Goal: Find specific page/section: Find specific page/section

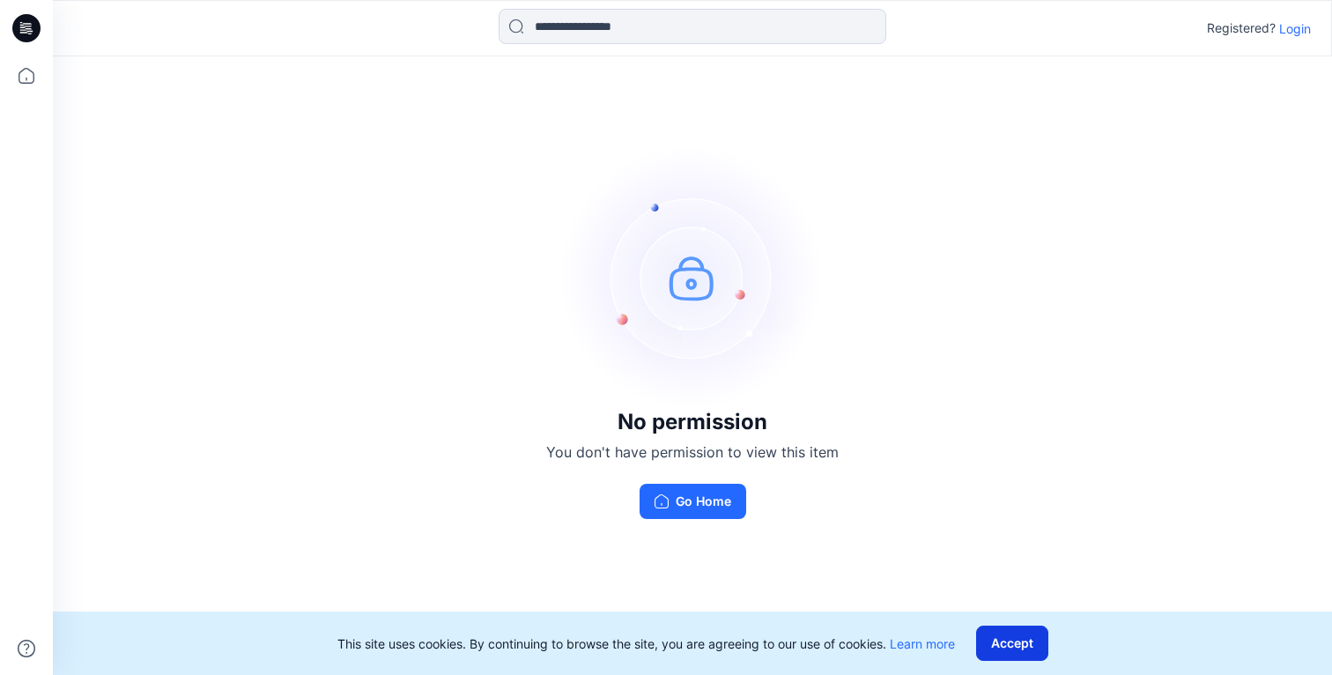
click at [1032, 647] on button "Accept" at bounding box center [1012, 642] width 72 height 35
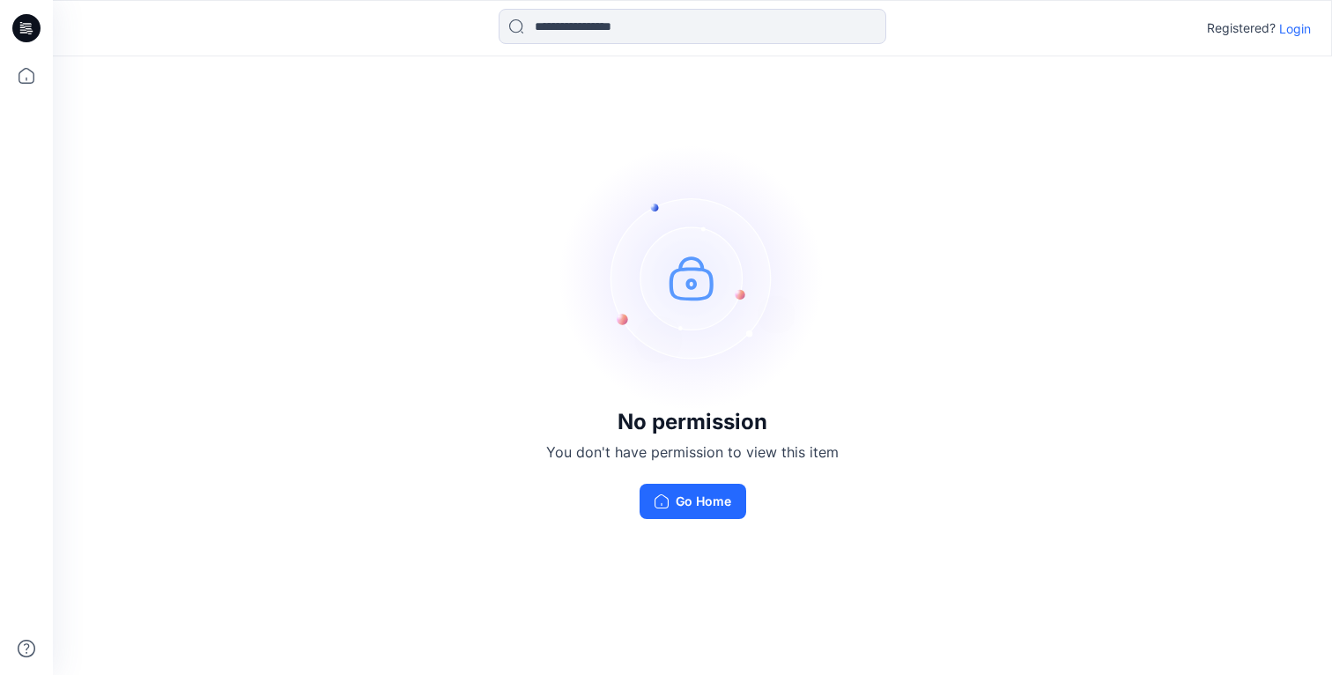
click at [704, 506] on button "Go Home" at bounding box center [692, 500] width 107 height 35
click at [1289, 29] on p "Login" at bounding box center [1295, 28] width 32 height 18
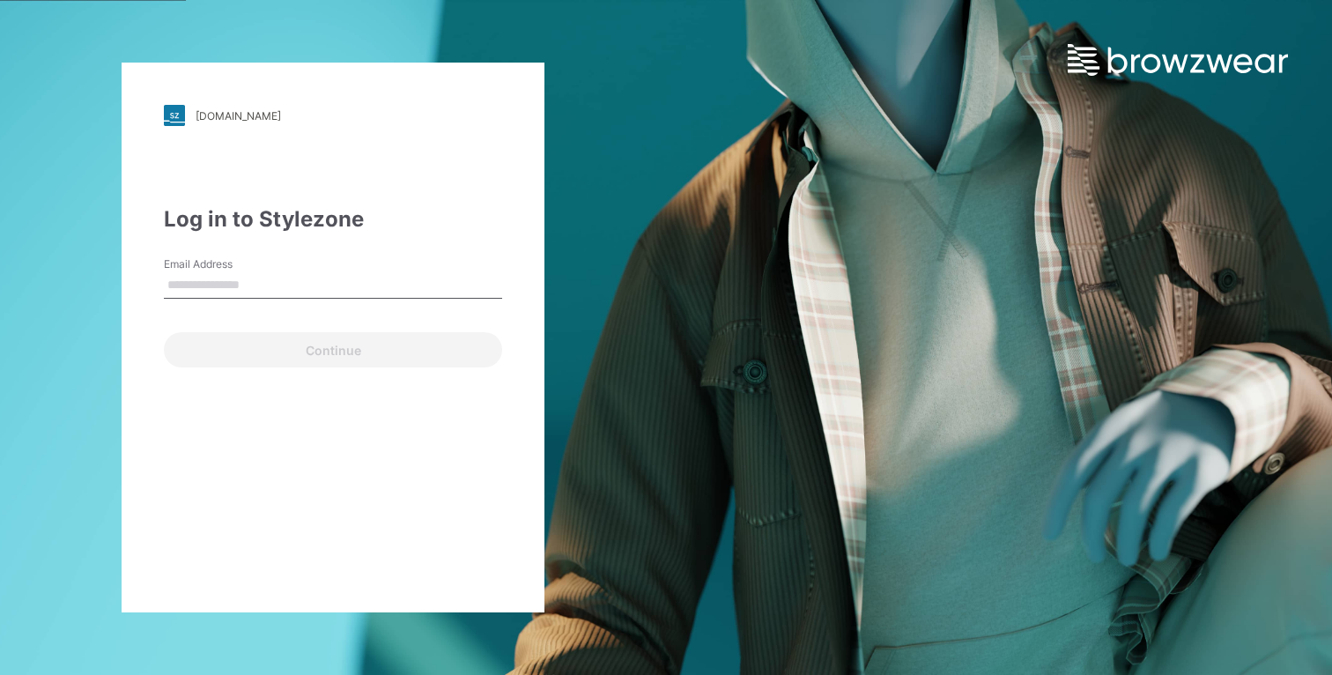
click at [243, 300] on div "Email Address" at bounding box center [333, 282] width 338 height 53
click at [248, 290] on input "Email Address" at bounding box center [333, 285] width 338 height 26
type input "**********"
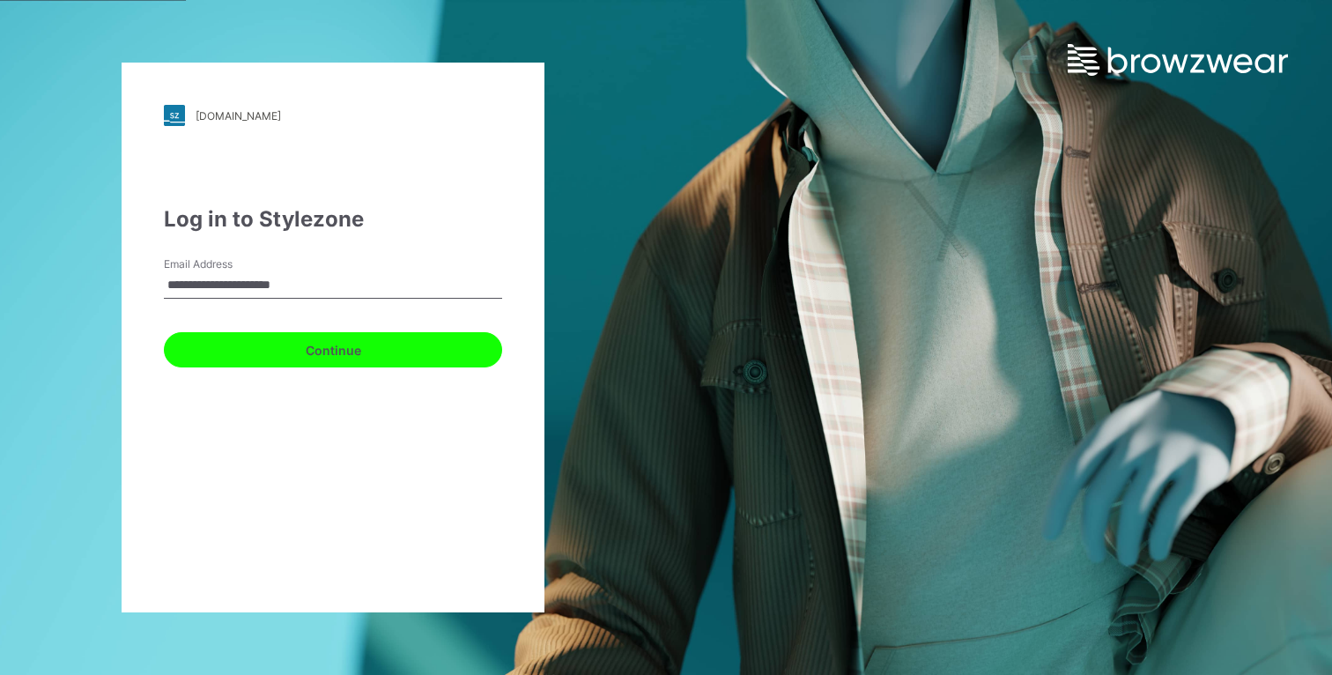
click at [281, 347] on button "Continue" at bounding box center [333, 349] width 338 height 35
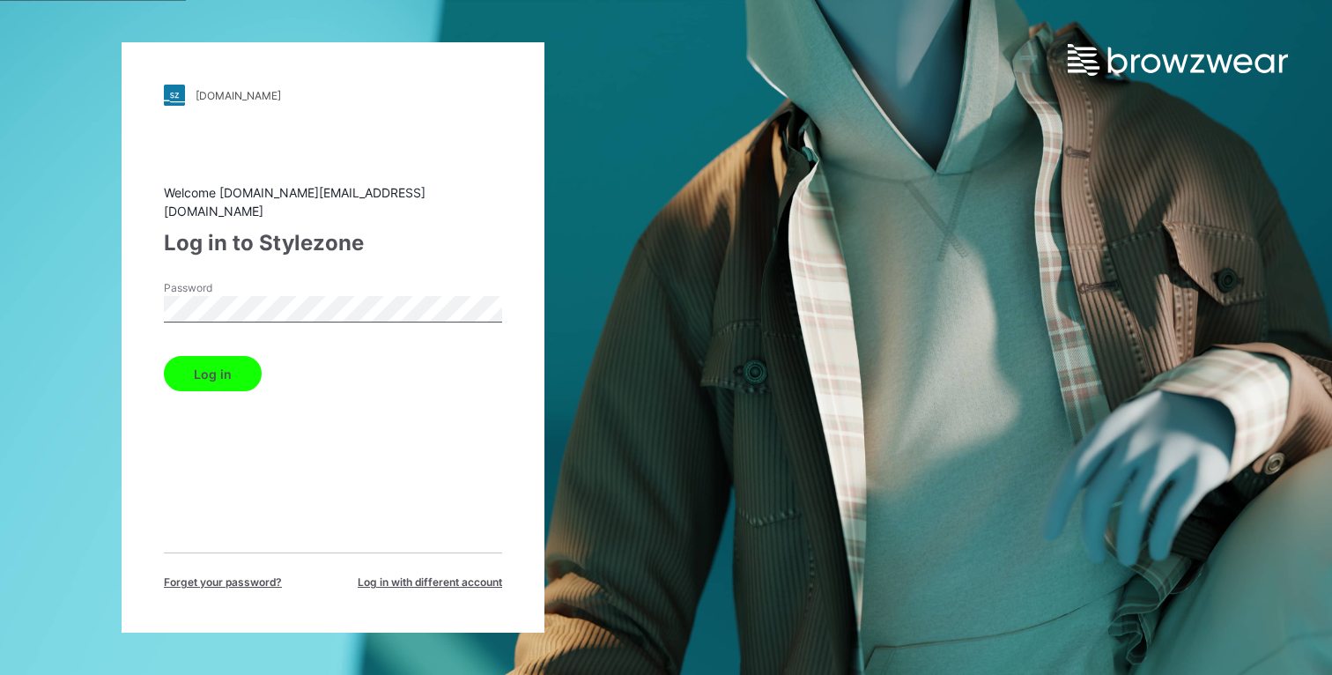
click at [225, 360] on button "Log in" at bounding box center [213, 373] width 98 height 35
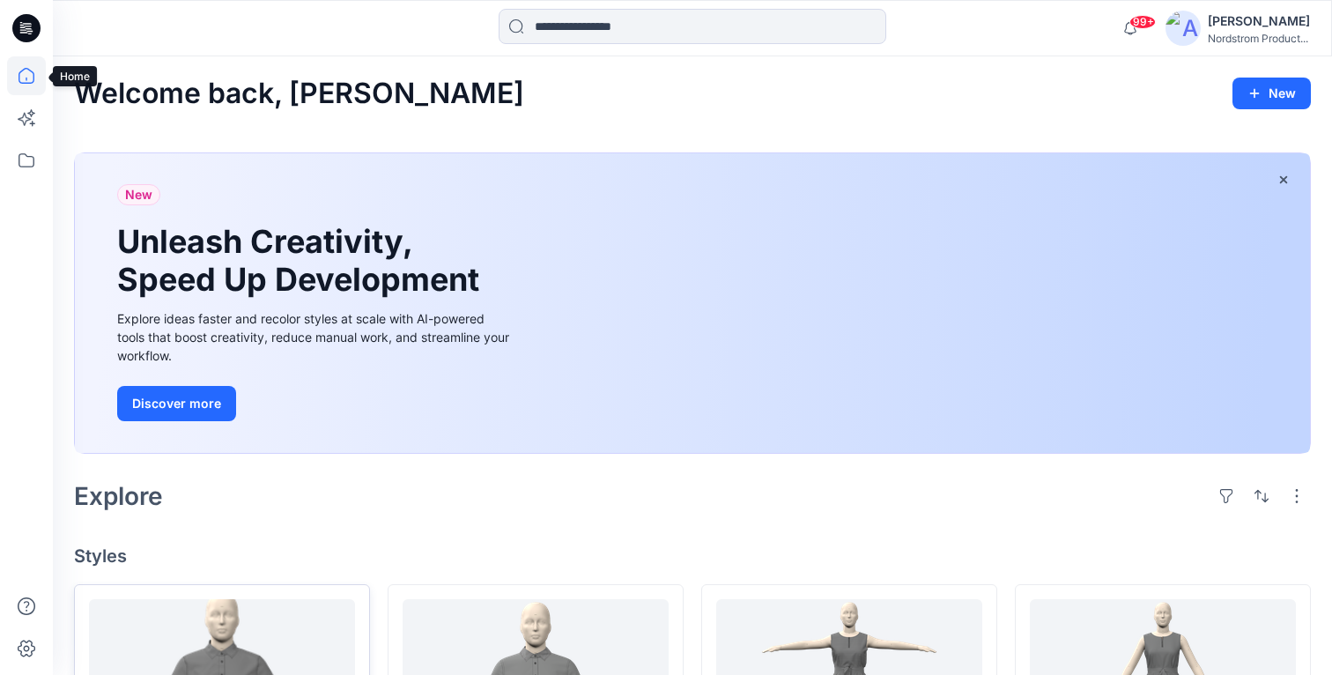
click at [29, 78] on icon at bounding box center [26, 75] width 39 height 39
click at [27, 177] on icon at bounding box center [26, 160] width 39 height 39
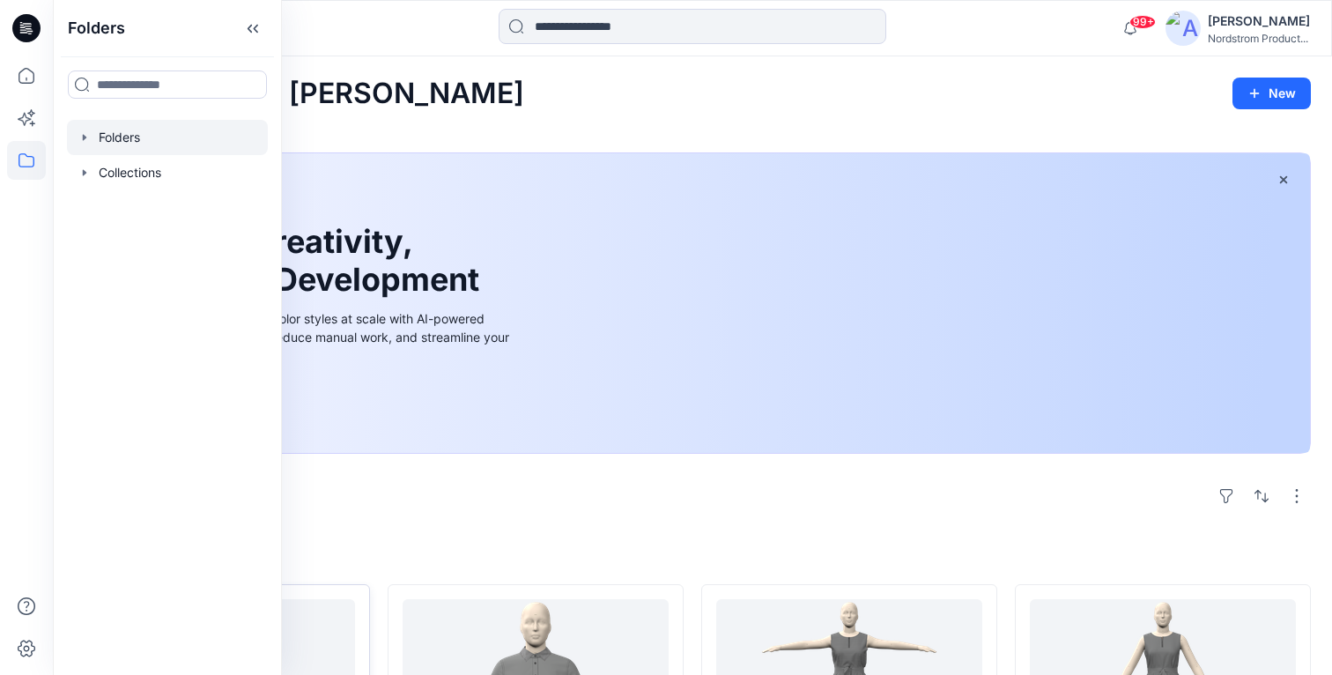
click at [93, 137] on div at bounding box center [167, 137] width 201 height 35
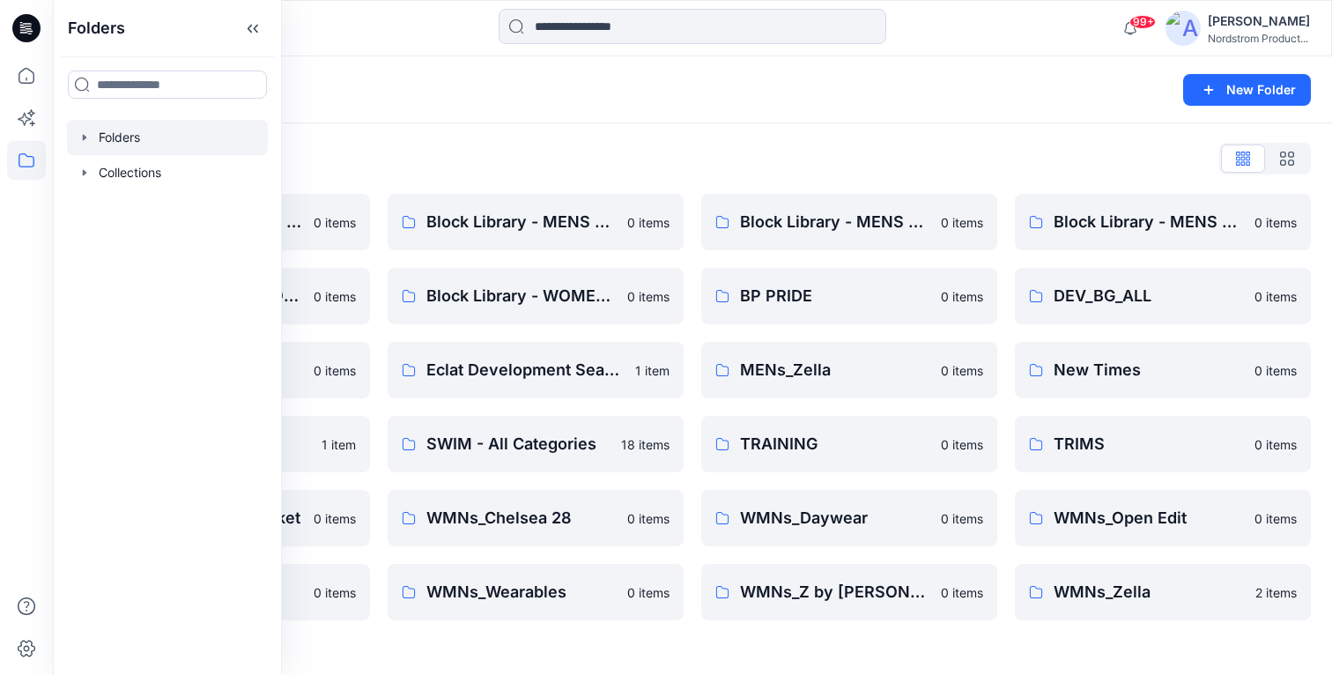
click at [729, 97] on div "Folders" at bounding box center [623, 89] width 1099 height 25
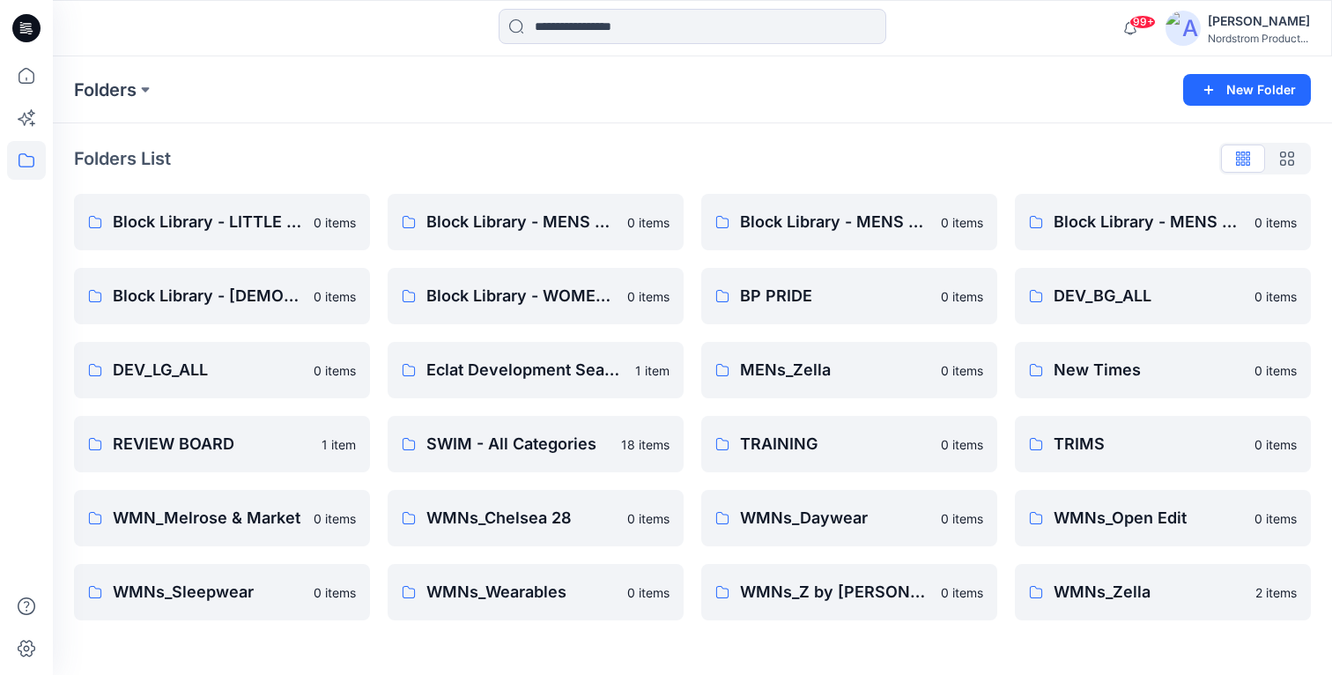
click at [107, 149] on p "Folders List" at bounding box center [122, 158] width 97 height 26
click at [147, 83] on button at bounding box center [146, 89] width 18 height 25
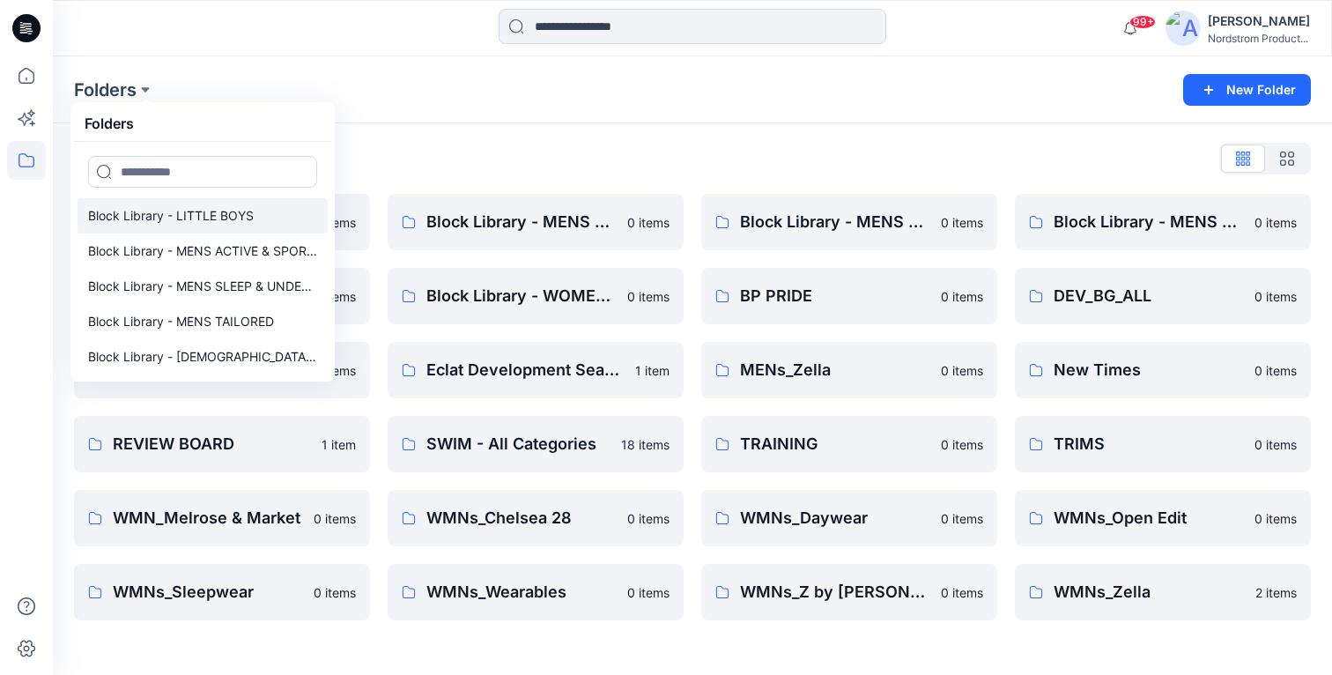
click at [174, 218] on p "Block Library - LITTLE BOYS" at bounding box center [171, 215] width 166 height 21
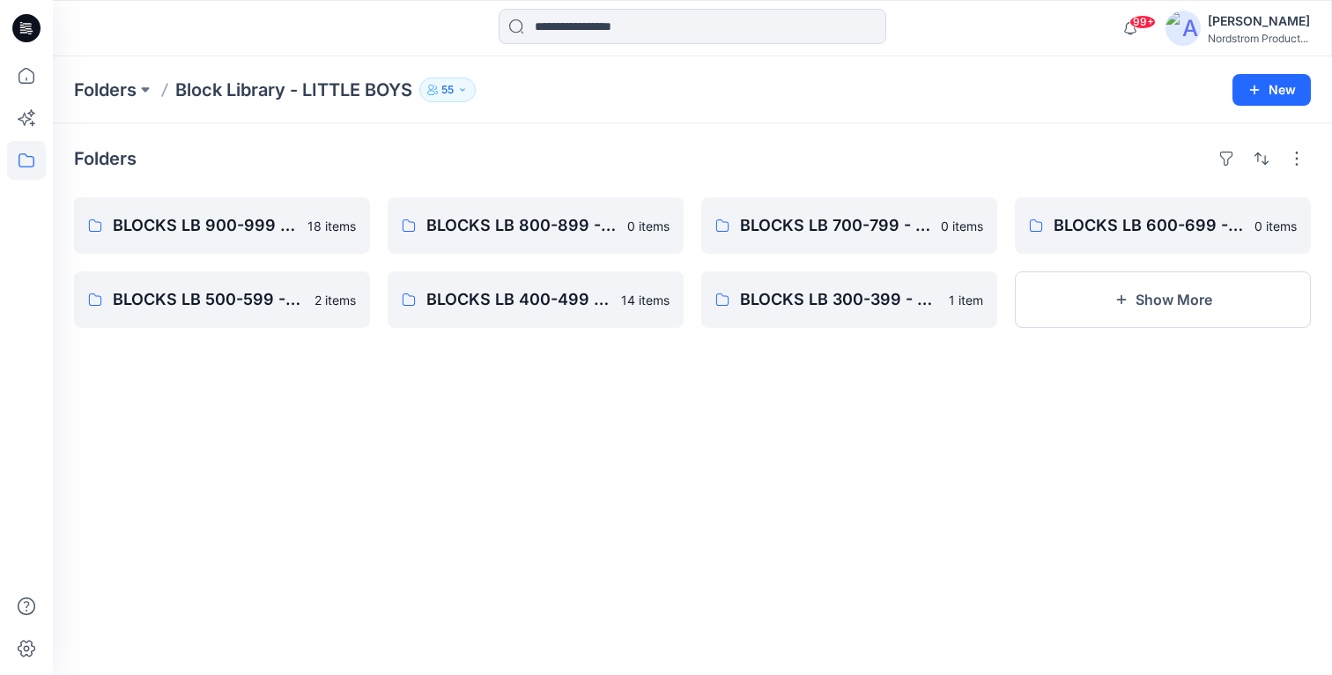
click at [366, 86] on p "Block Library - LITTLE BOYS" at bounding box center [293, 89] width 237 height 25
click at [476, 88] on button "55" at bounding box center [447, 89] width 56 height 25
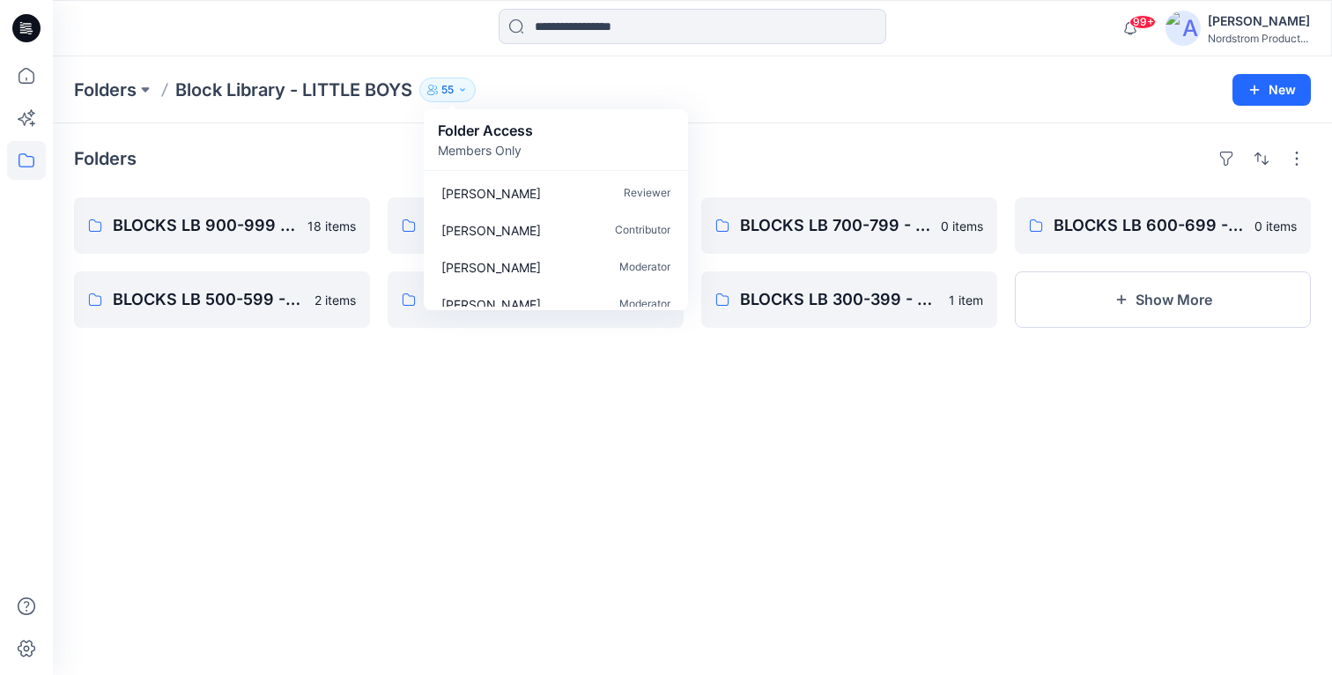
click at [299, 80] on p "Block Library - LITTLE BOYS" at bounding box center [293, 89] width 237 height 25
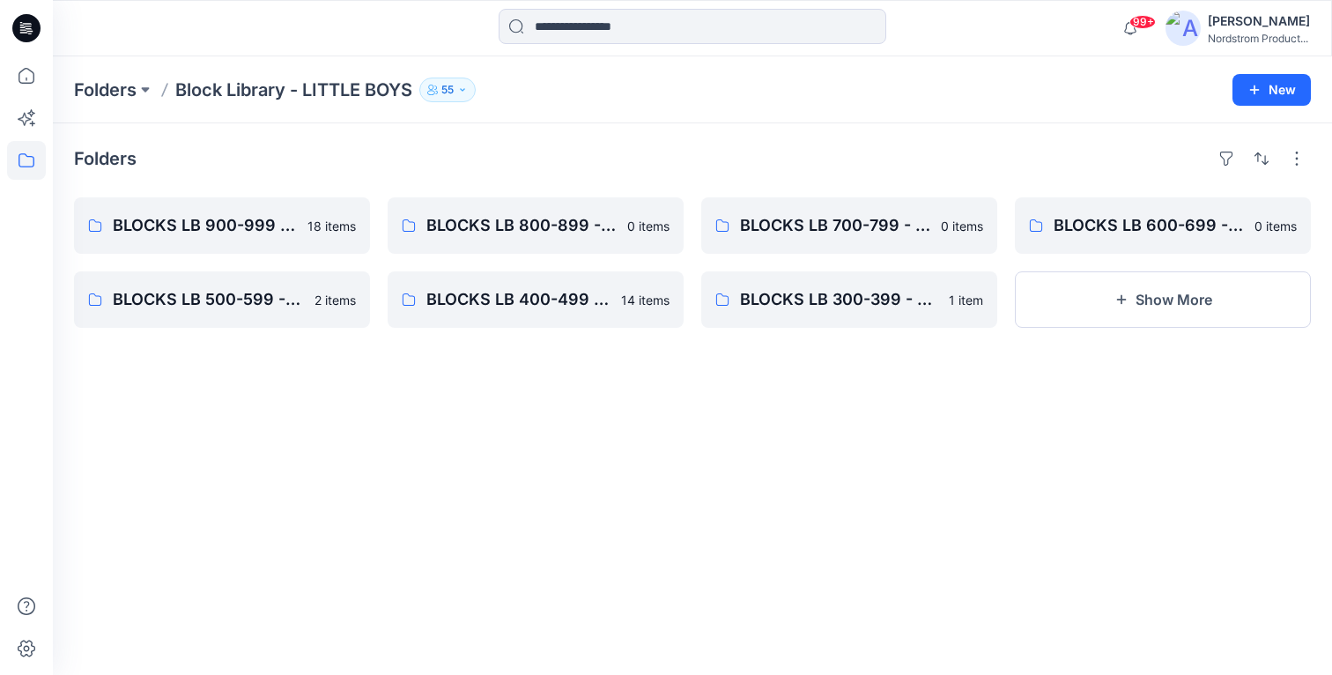
click at [235, 93] on p "Block Library - LITTLE BOYS" at bounding box center [293, 89] width 237 height 25
click at [114, 88] on p "Folders" at bounding box center [105, 89] width 63 height 25
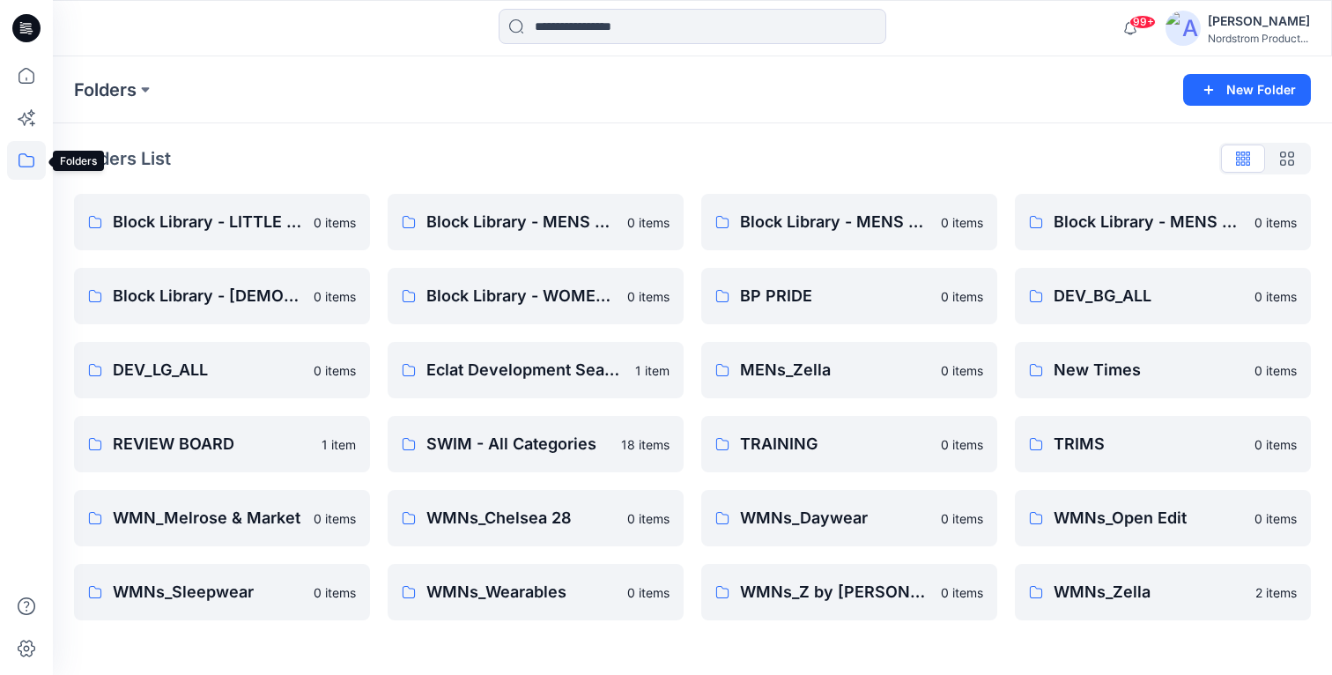
click at [19, 159] on icon at bounding box center [26, 160] width 16 height 14
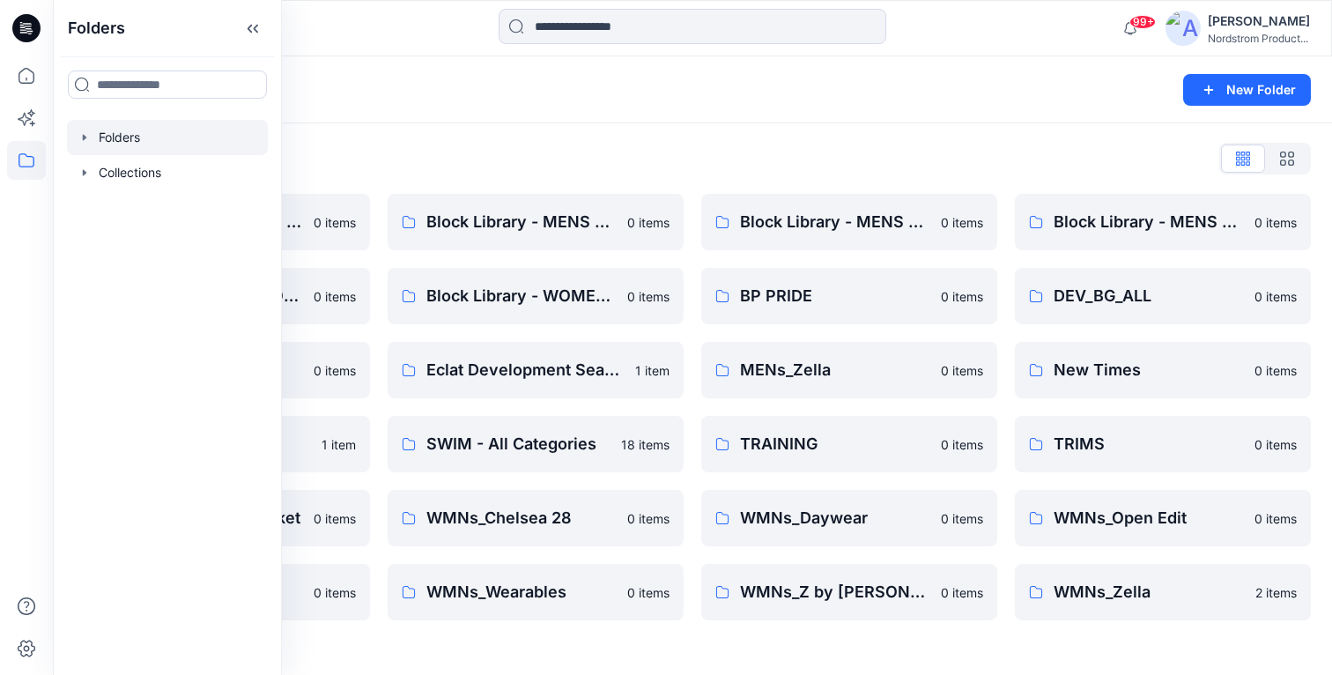
click at [85, 136] on icon "button" at bounding box center [85, 137] width 4 height 6
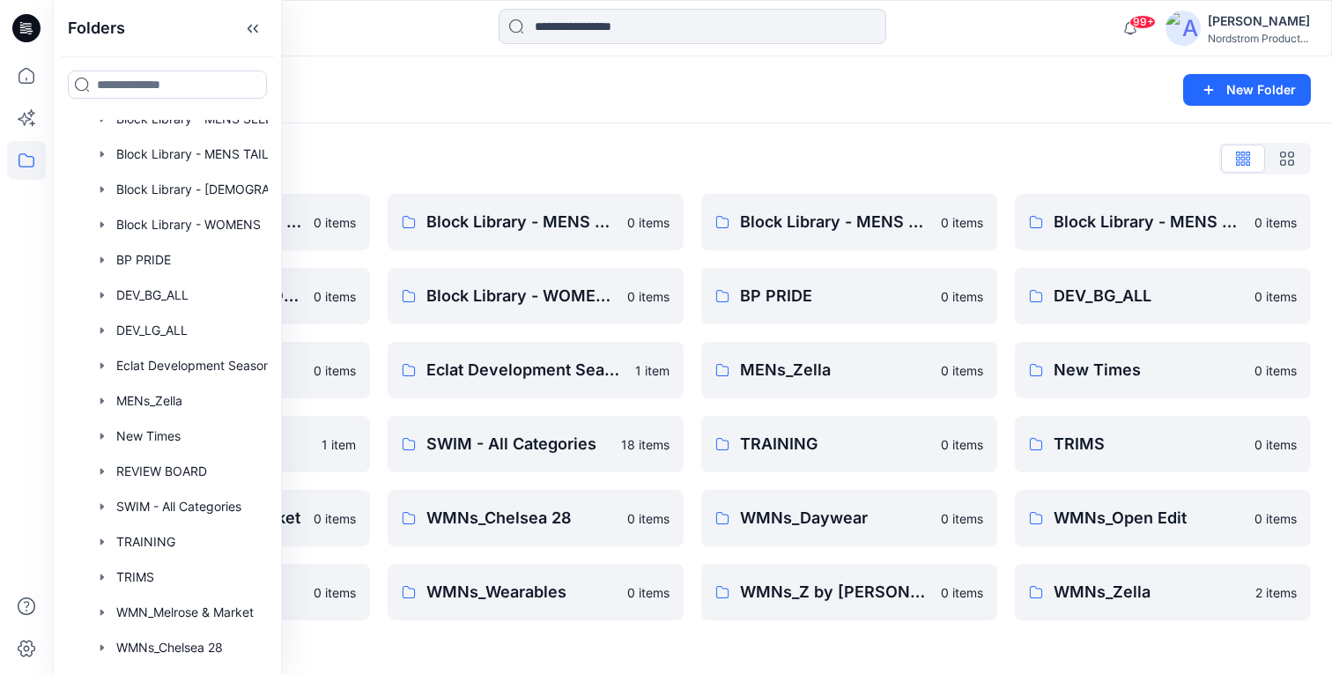
scroll to position [132, 0]
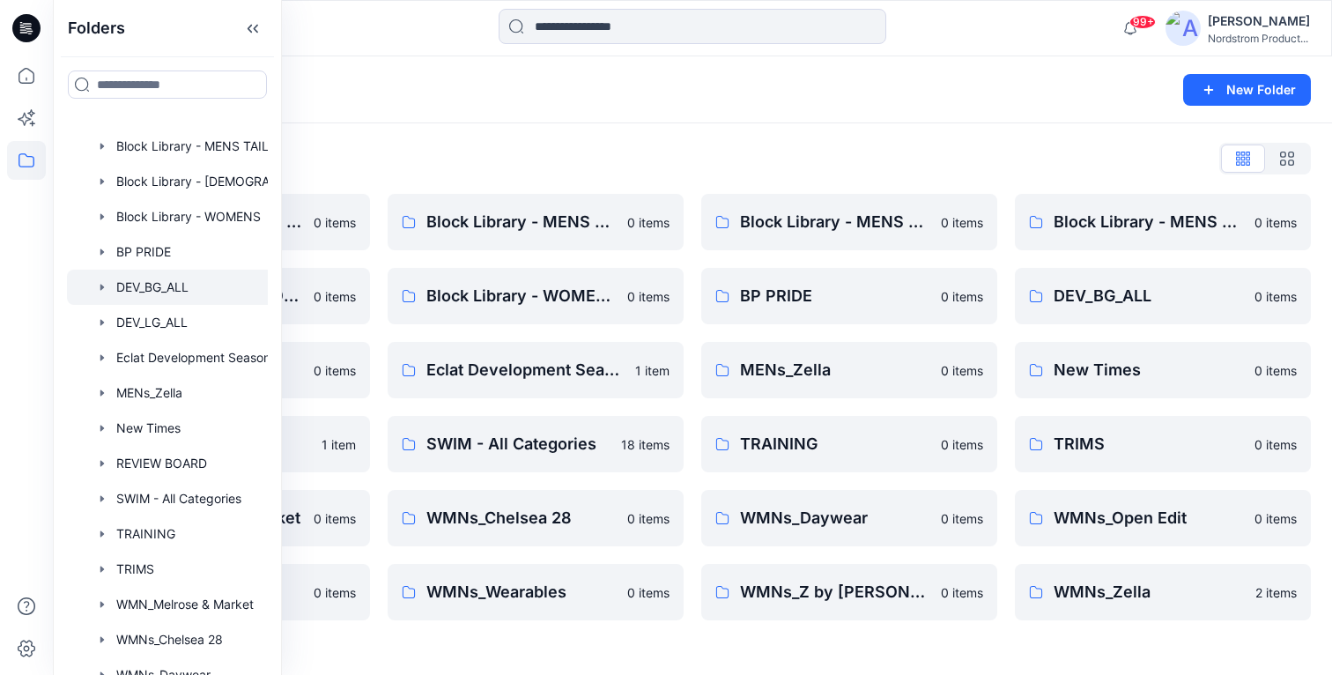
click at [146, 290] on div at bounding box center [190, 286] width 247 height 35
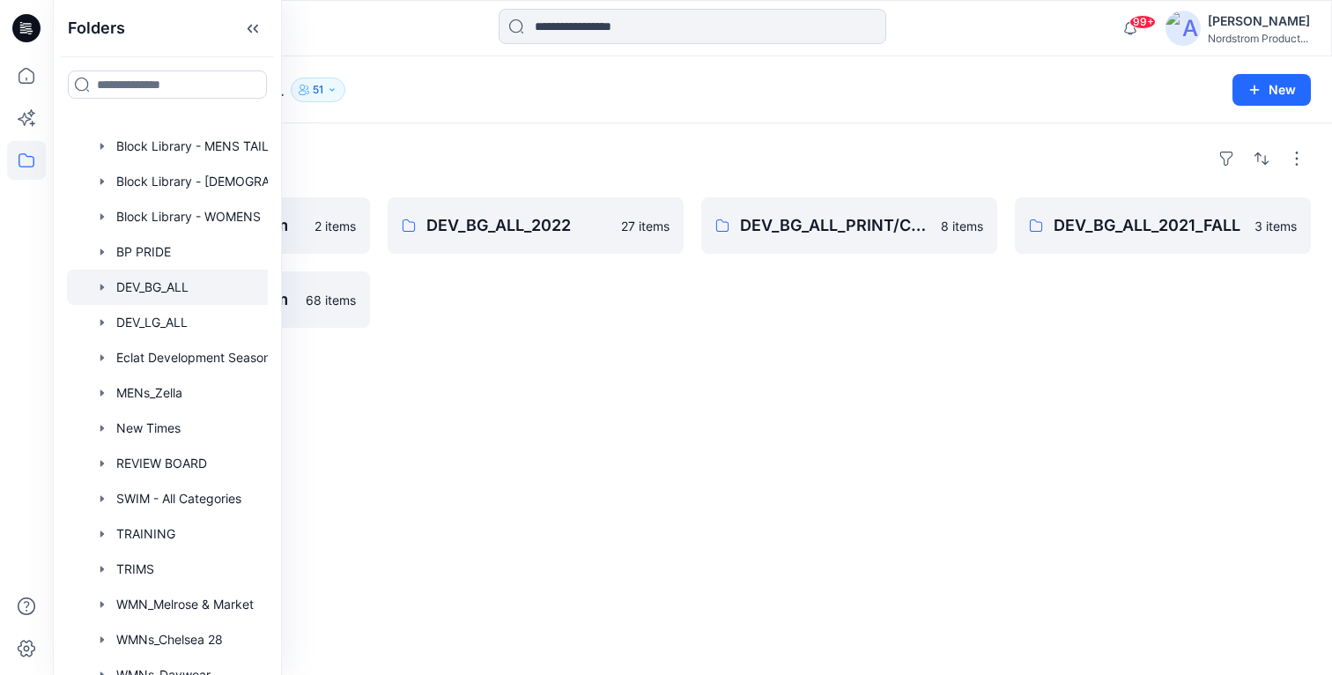
click at [732, 340] on div "Folders Dev_BG_ALL_Fit_Room 2 items DEV_BG_ALL_PP Room 68 items DEV_BG_ALL_2022…" at bounding box center [692, 398] width 1279 height 551
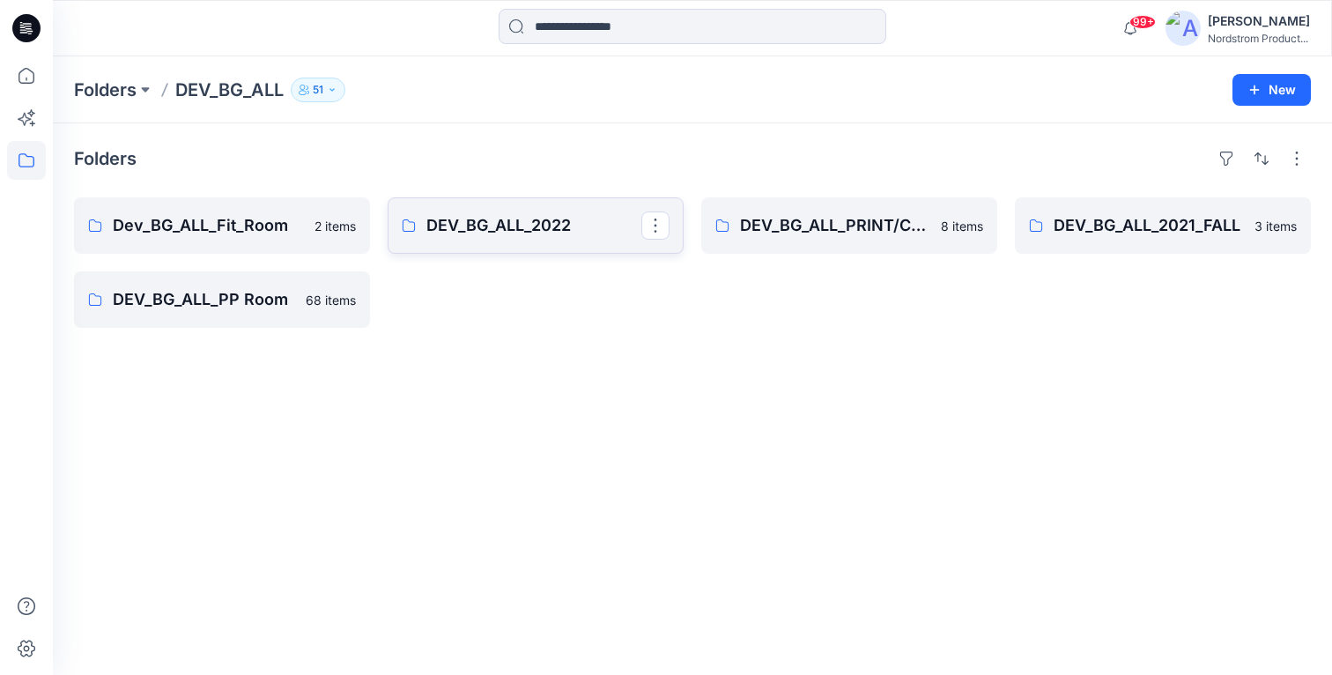
click at [491, 231] on p "DEV_BG_ALL_2022" at bounding box center [533, 225] width 215 height 25
